Goal: Find specific page/section: Find specific page/section

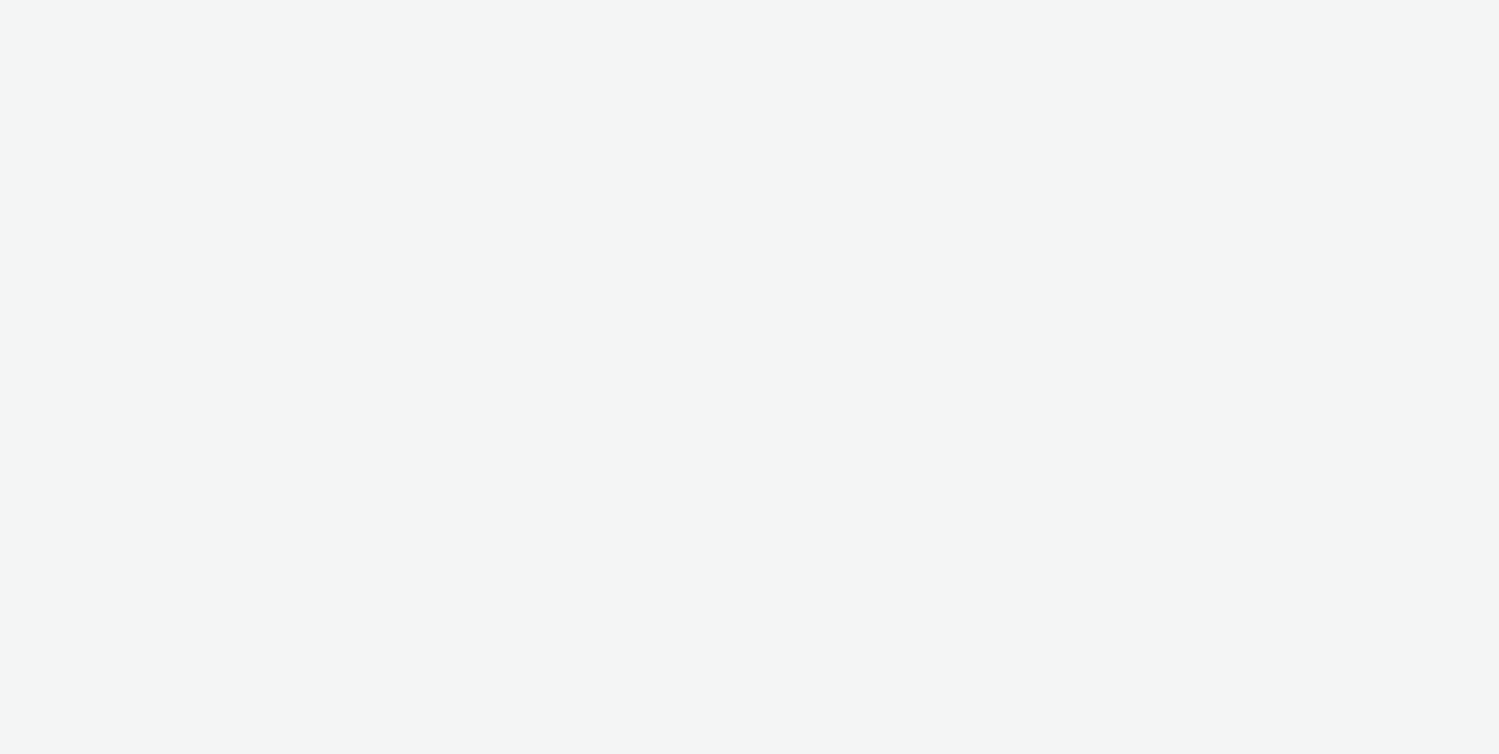
select select "ac009755-aa48-4799-8050-7a339a378eb8"
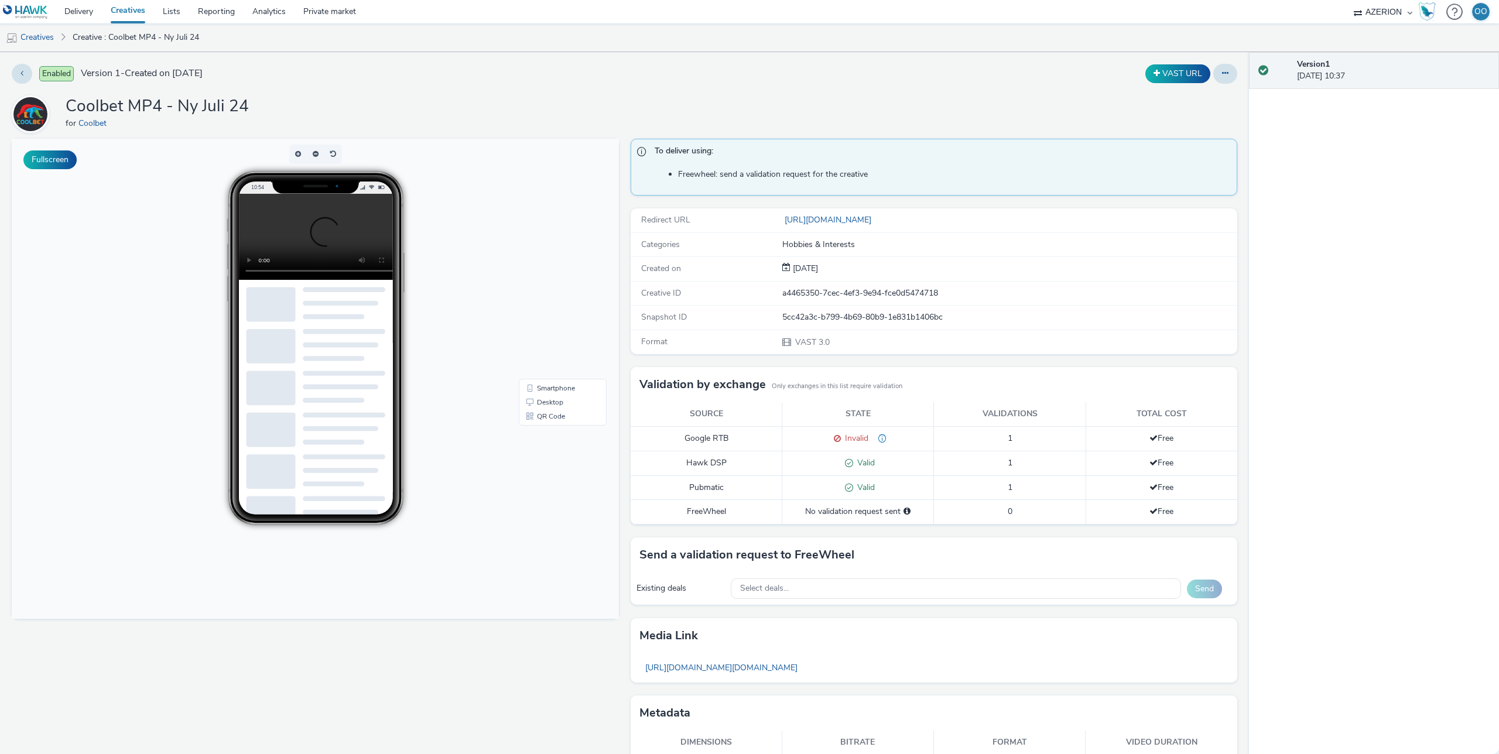
scroll to position [39, 0]
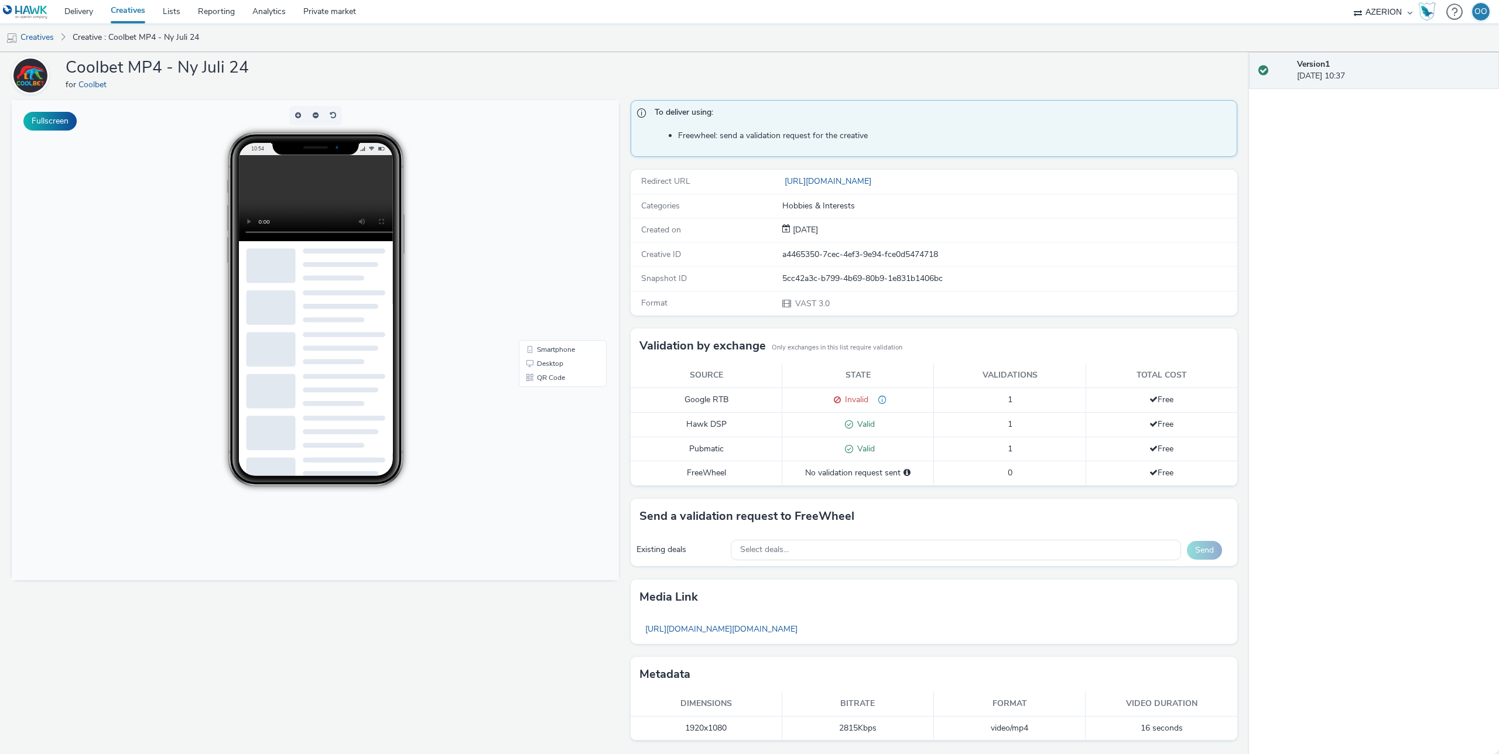
click at [124, 14] on link "Creatives" at bounding box center [128, 11] width 52 height 23
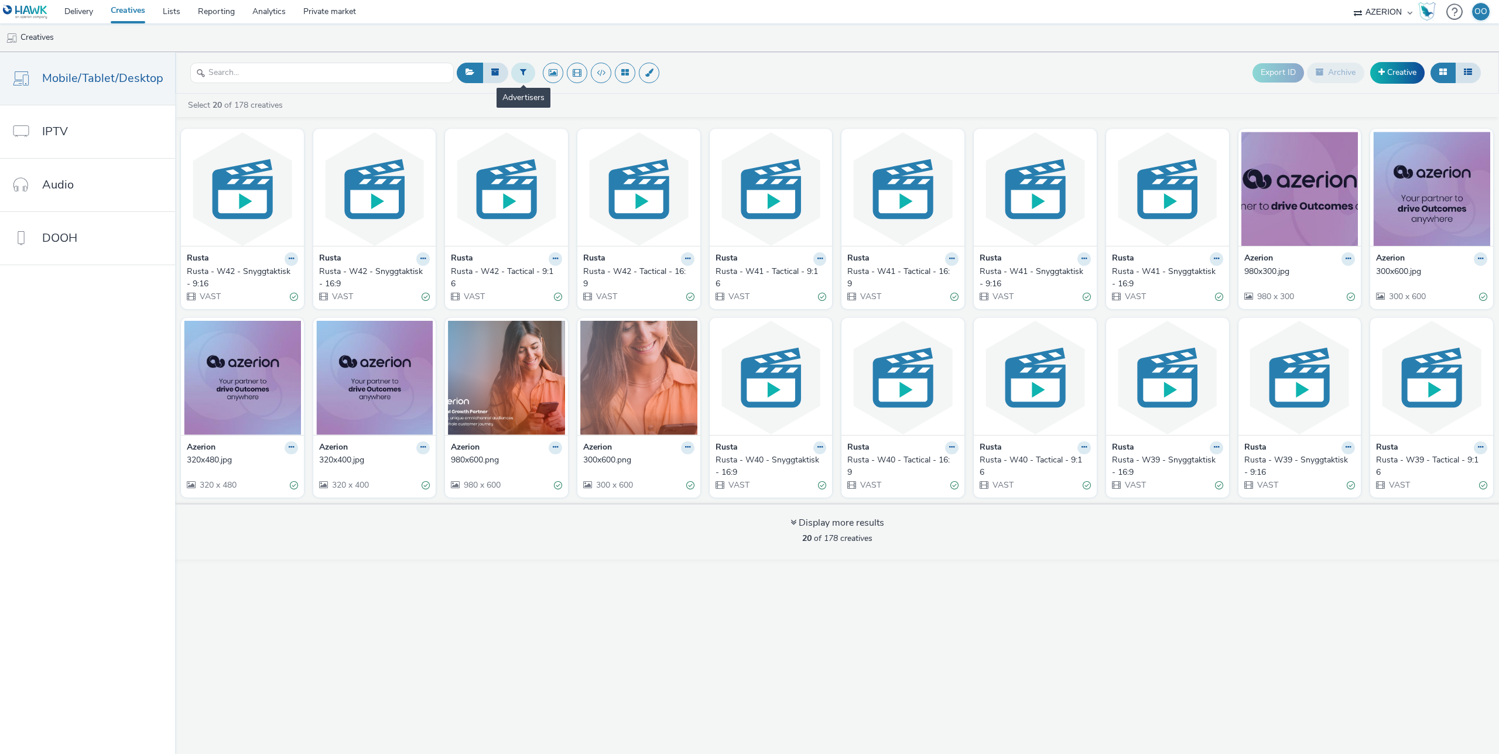
click at [524, 68] on button at bounding box center [523, 73] width 24 height 20
click at [641, 77] on icon at bounding box center [641, 75] width 12 height 12
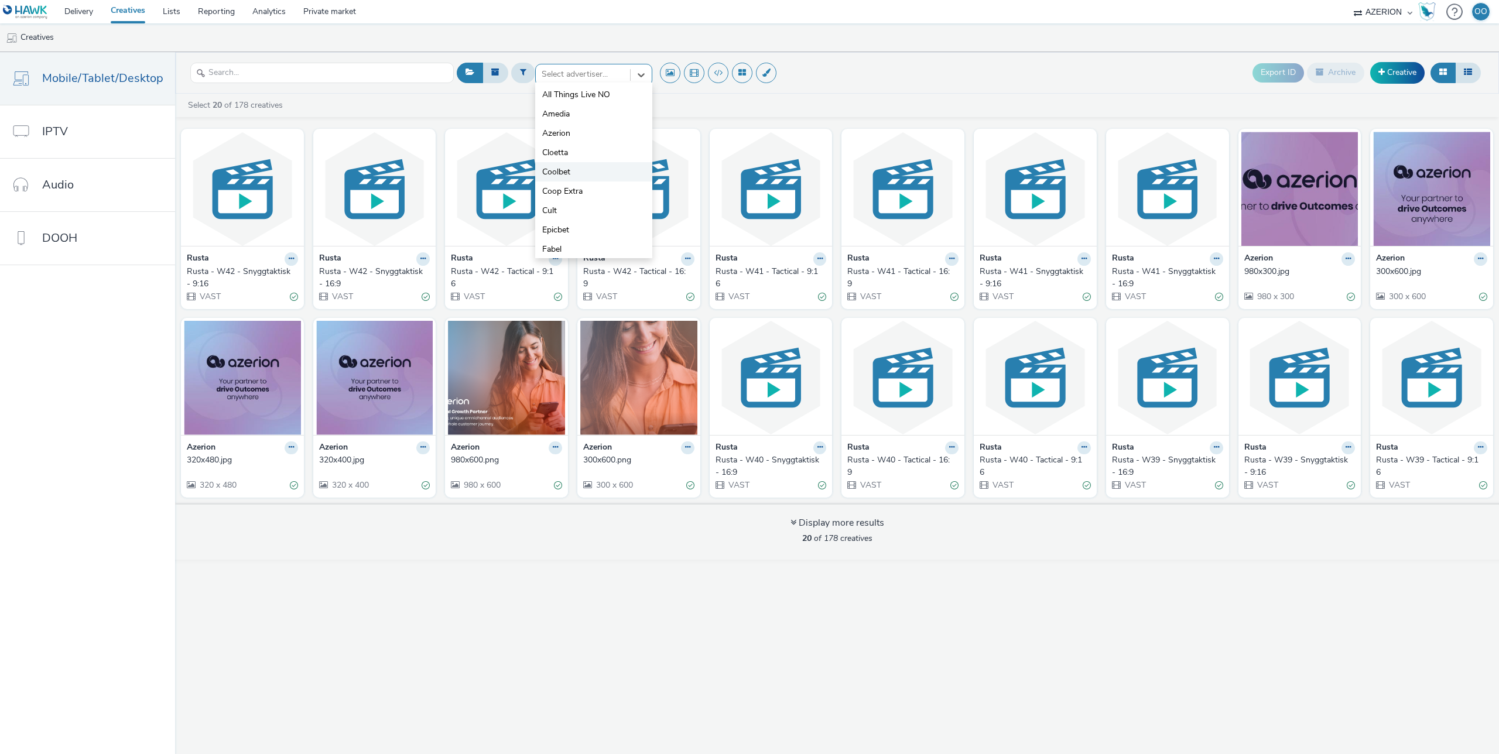
click at [579, 173] on li "Coolbet" at bounding box center [593, 171] width 117 height 19
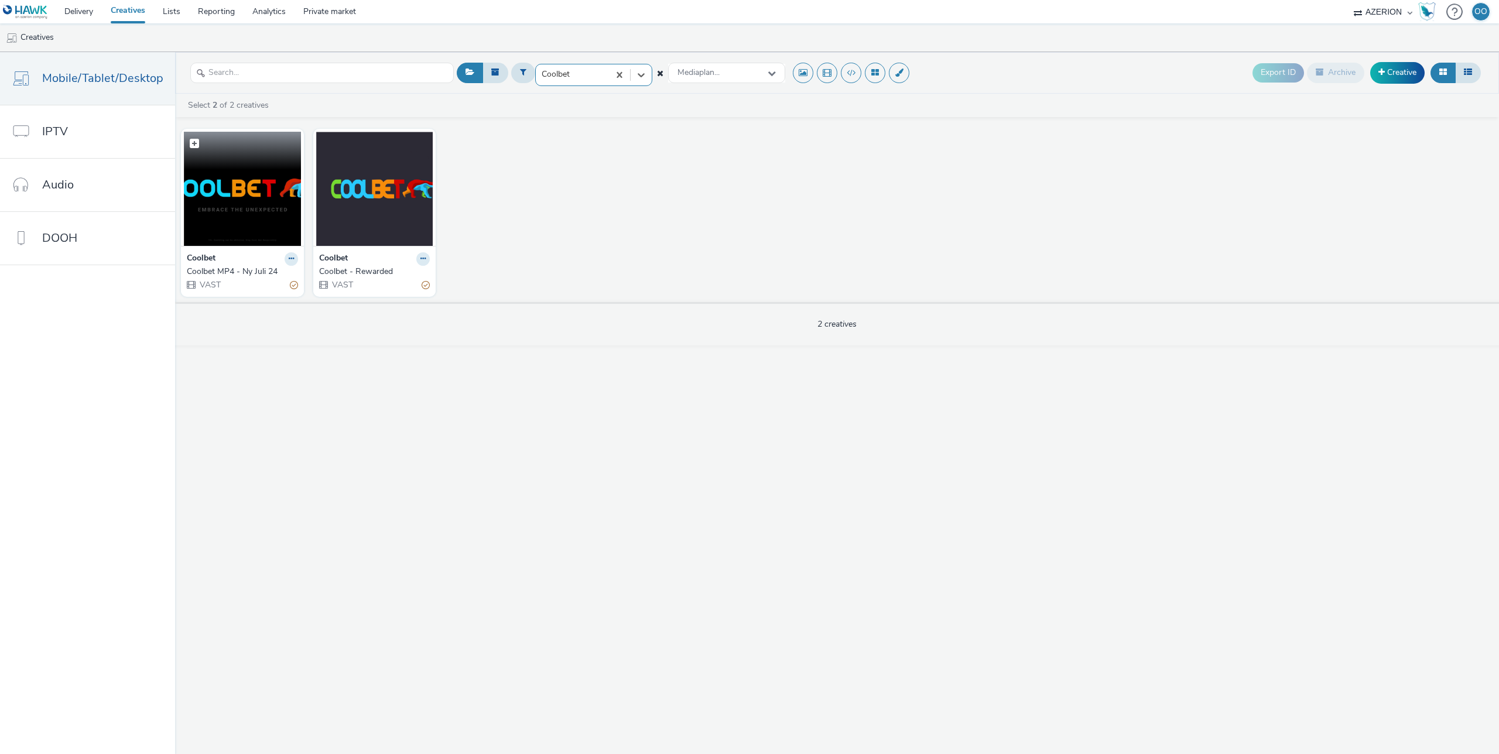
click at [254, 196] on img at bounding box center [242, 189] width 117 height 114
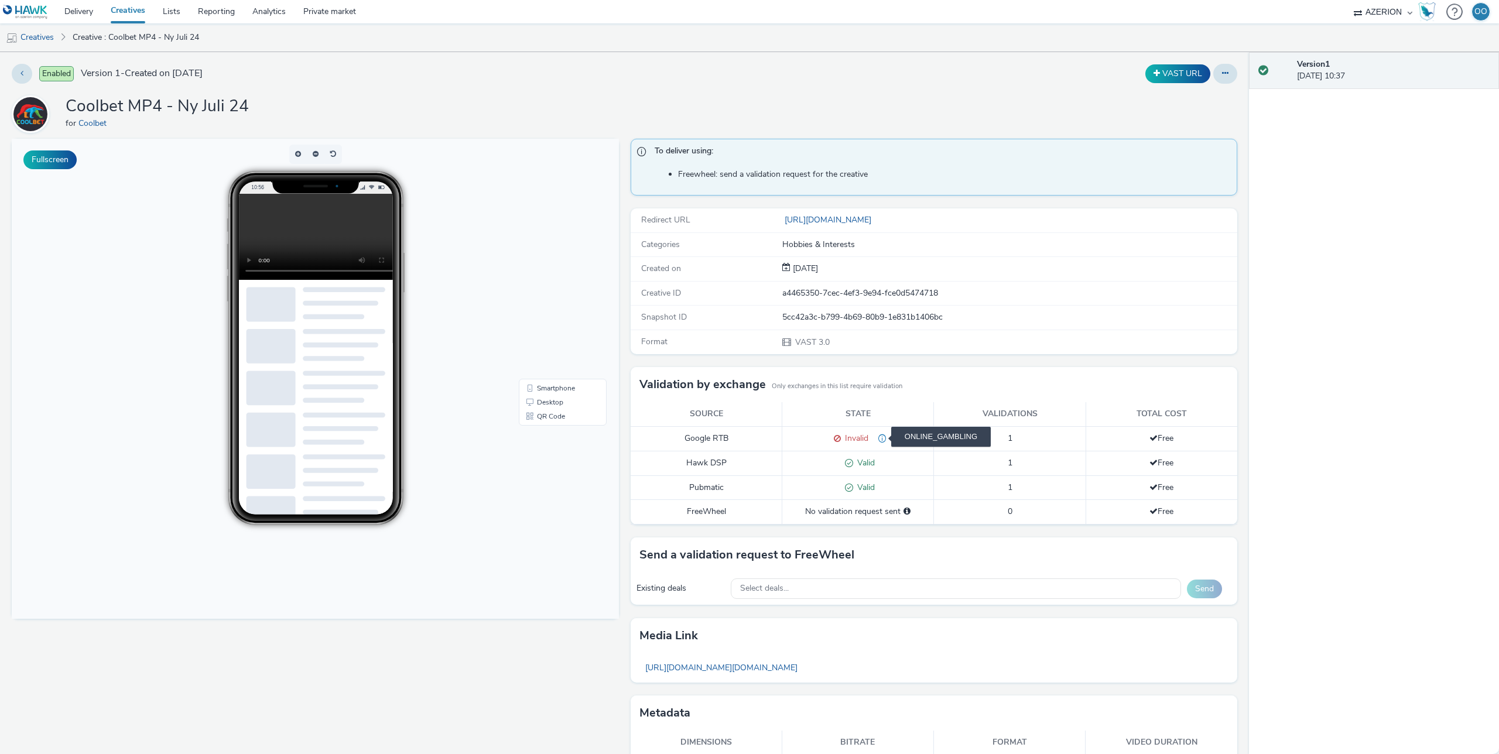
click at [877, 439] on span "ONLINE_GAMBLING" at bounding box center [878, 438] width 18 height 11
click at [863, 439] on span "Invalid" at bounding box center [855, 438] width 28 height 11
click at [132, 15] on link "Creatives" at bounding box center [128, 11] width 52 height 23
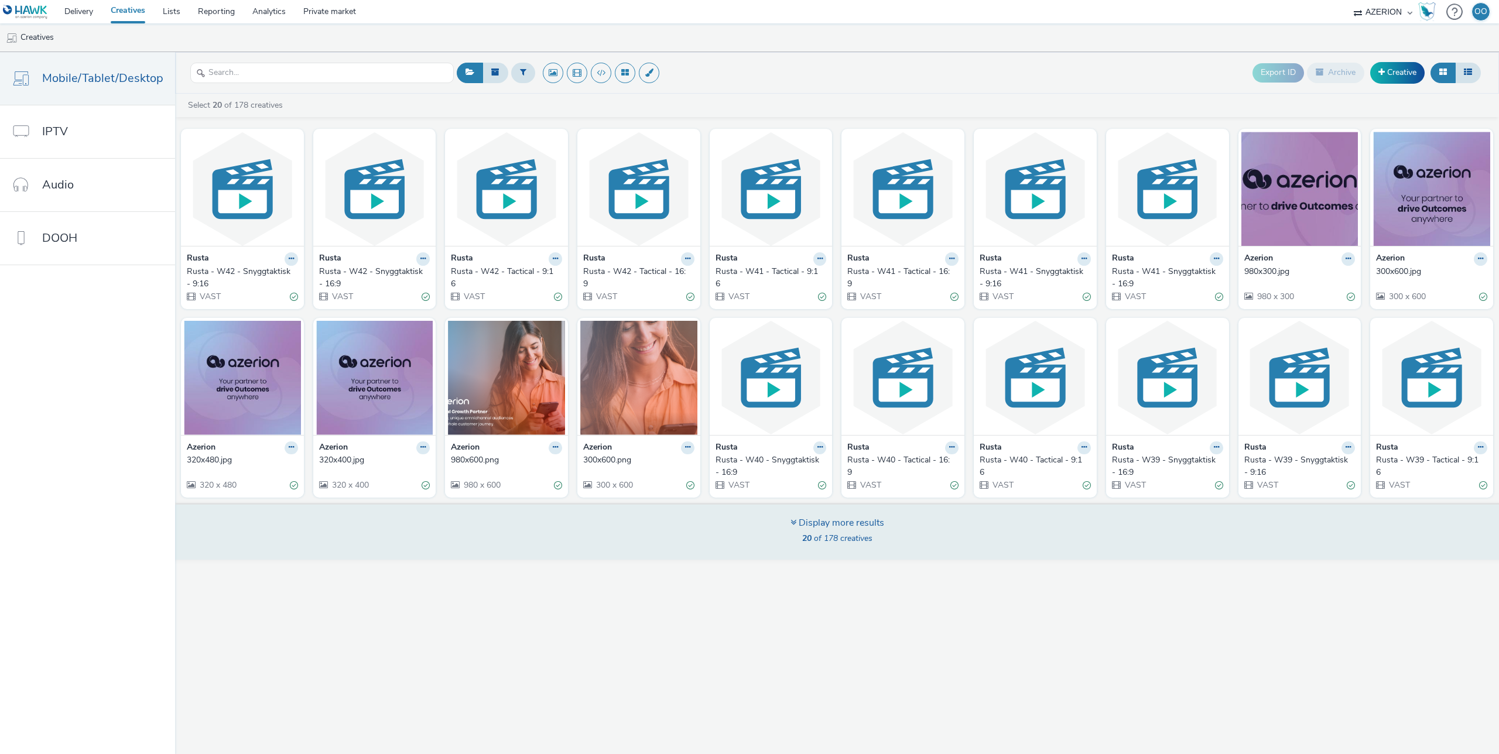
click at [858, 529] on div "Display more results" at bounding box center [838, 523] width 94 height 13
click at [841, 534] on span "20 of 178 creatives" at bounding box center [837, 538] width 70 height 11
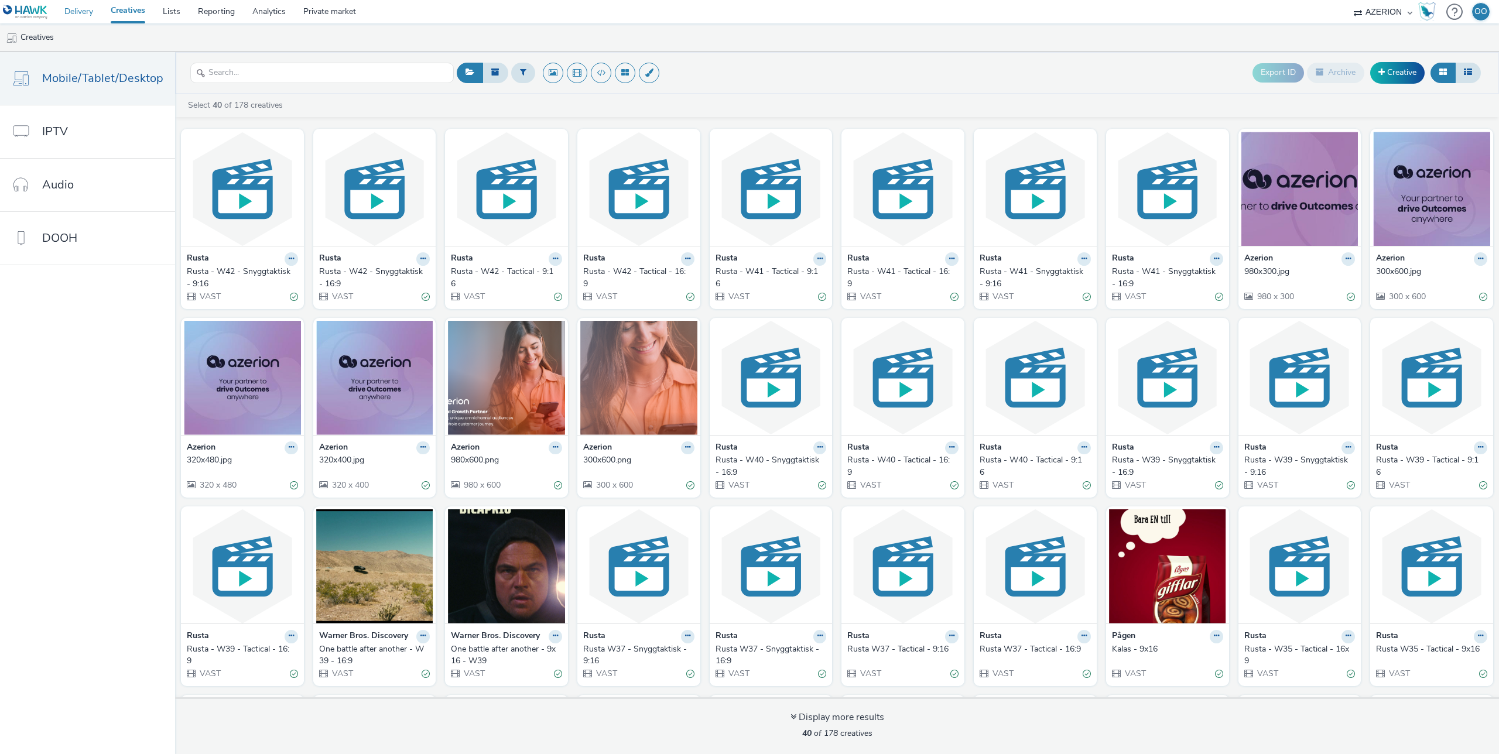
click at [75, 11] on link "Delivery" at bounding box center [79, 11] width 46 height 23
